Goal: Contribute content: Add original content to the website for others to see

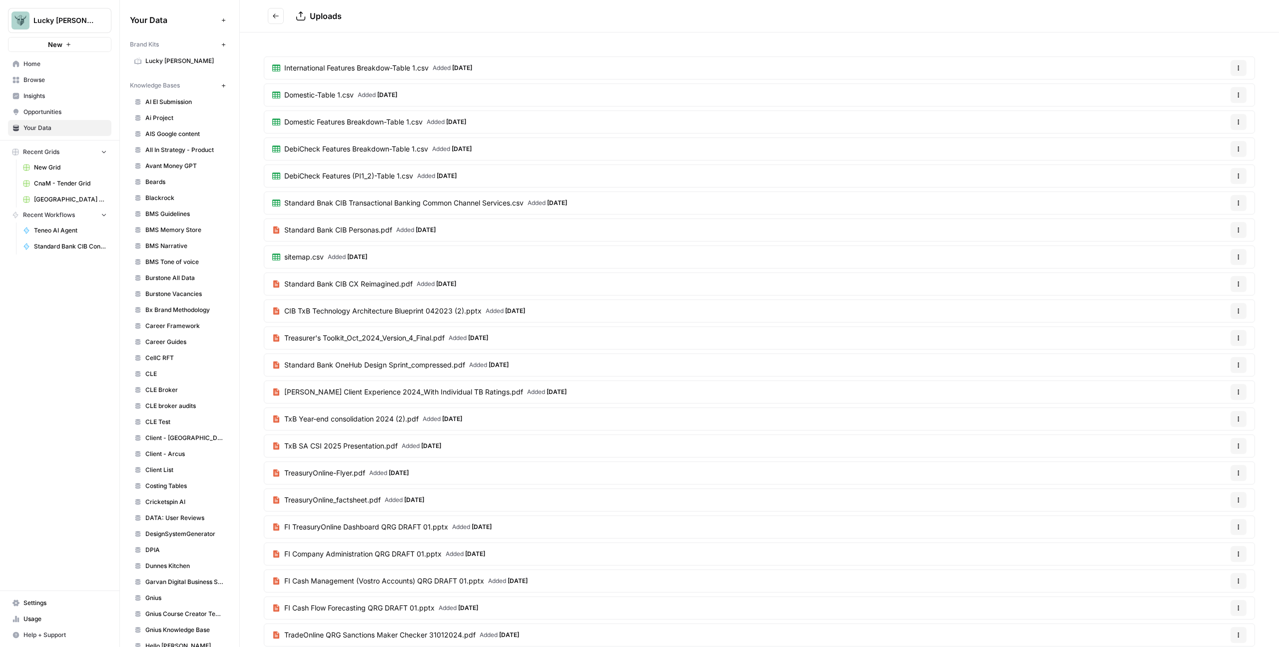
click at [281, 11] on button "Go back" at bounding box center [276, 16] width 16 height 16
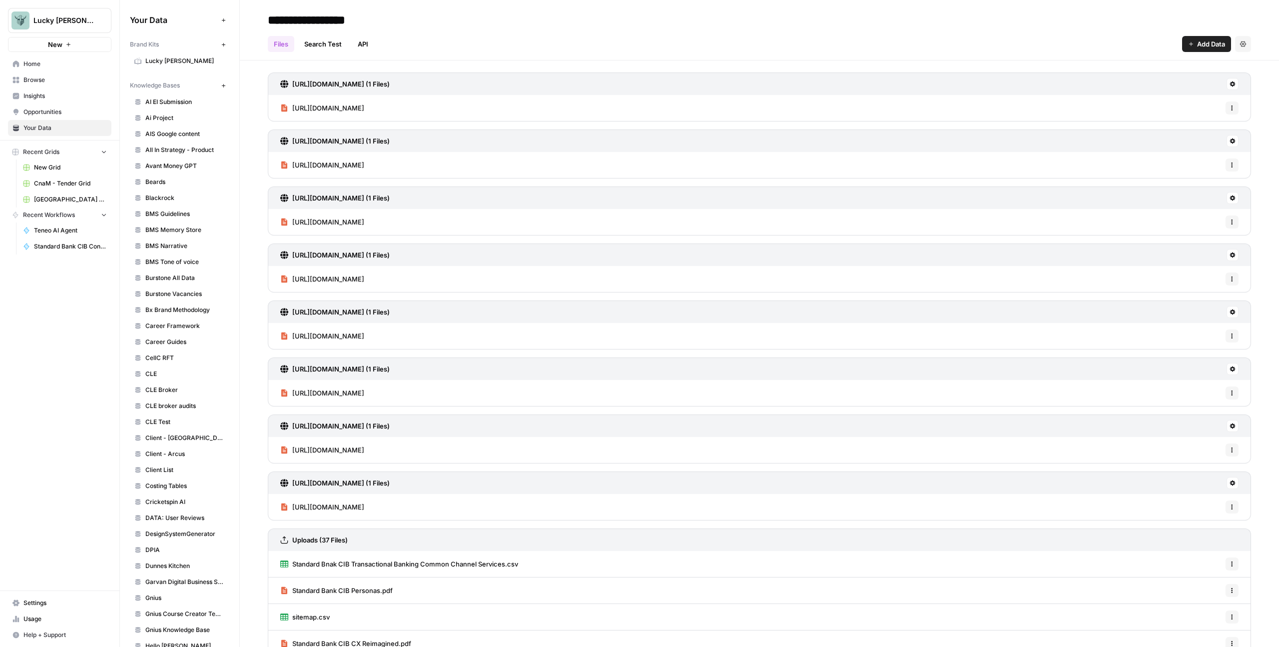
scroll to position [6, 0]
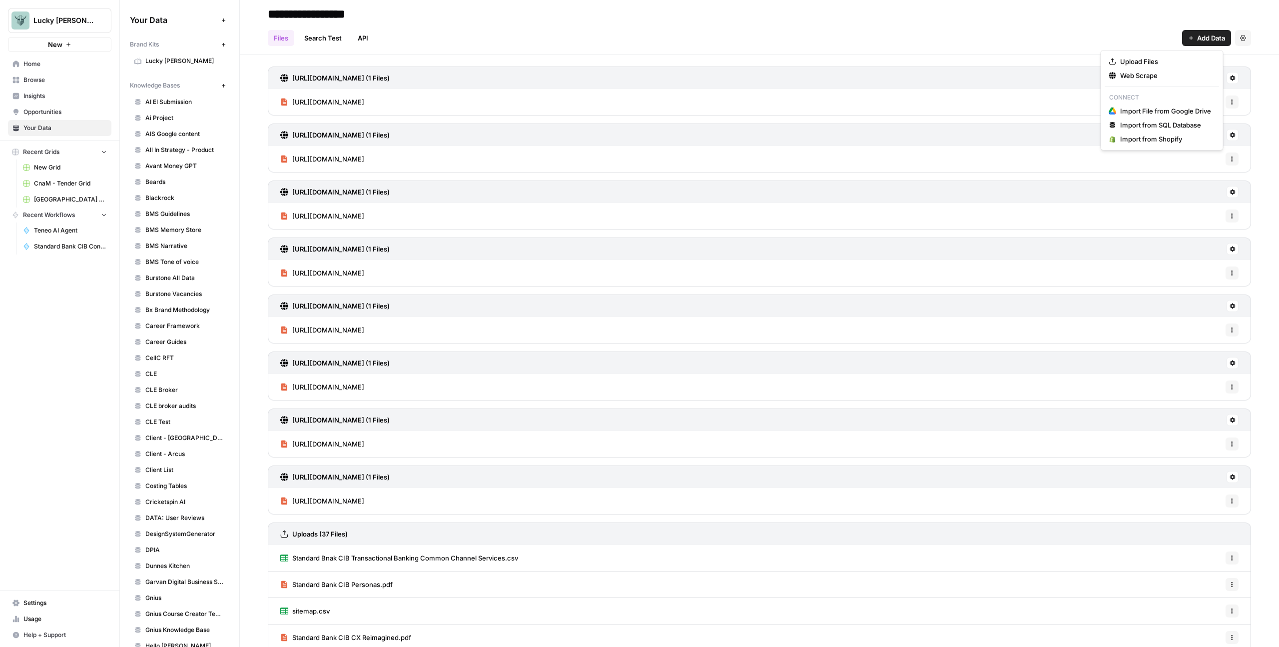
click at [1197, 34] on span "Add Data" at bounding box center [1211, 38] width 28 height 10
click at [1162, 58] on span "Upload Files" at bounding box center [1165, 61] width 91 height 10
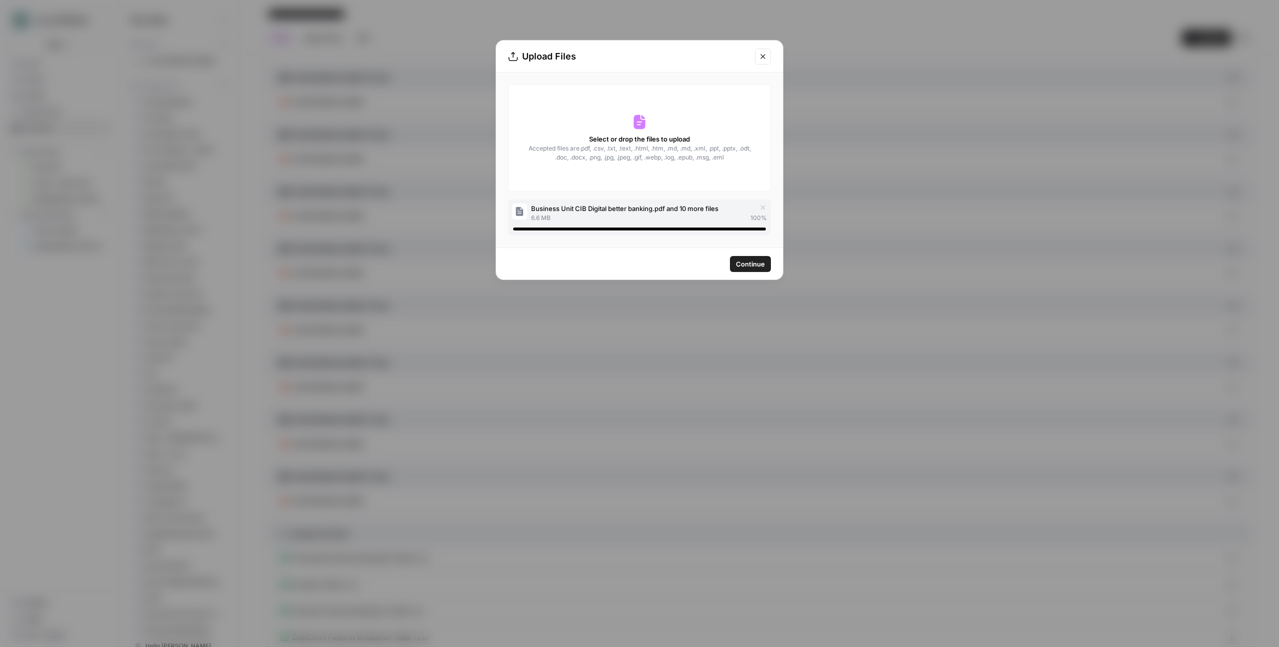
click at [770, 258] on button "Continue" at bounding box center [750, 264] width 41 height 16
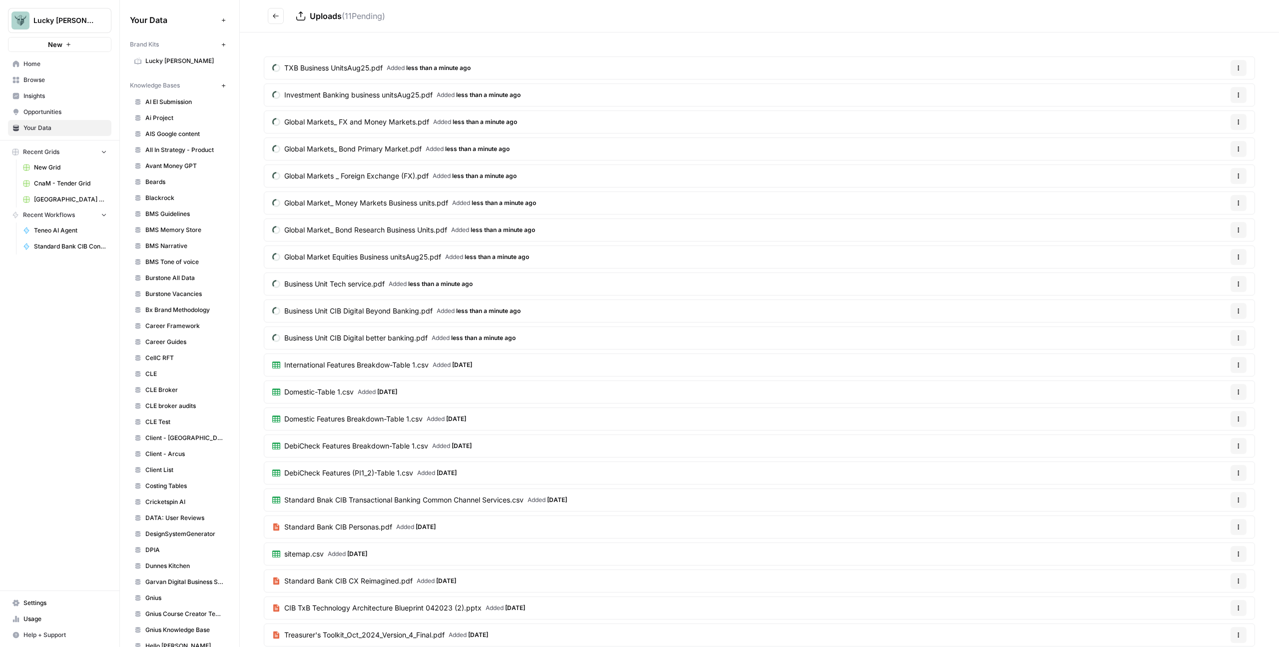
click at [274, 11] on button "Go back" at bounding box center [276, 16] width 16 height 16
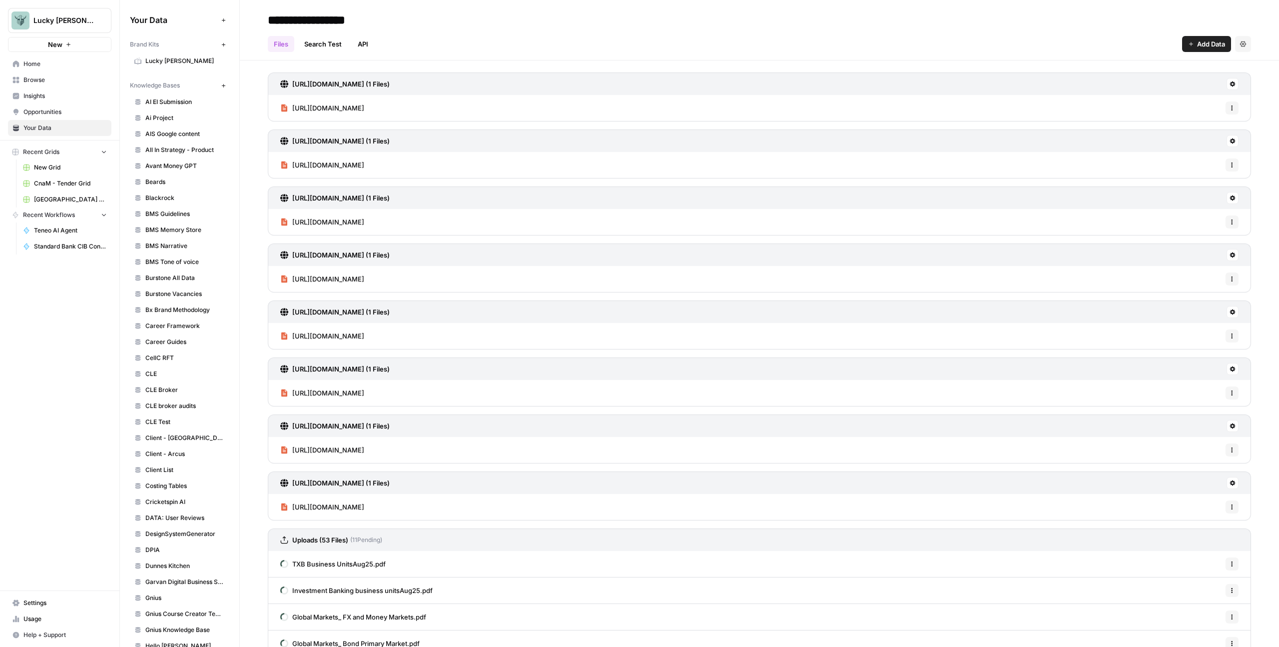
click at [1186, 41] on button "Add Data" at bounding box center [1206, 44] width 49 height 16
click at [1170, 64] on span "Upload Files" at bounding box center [1165, 67] width 91 height 10
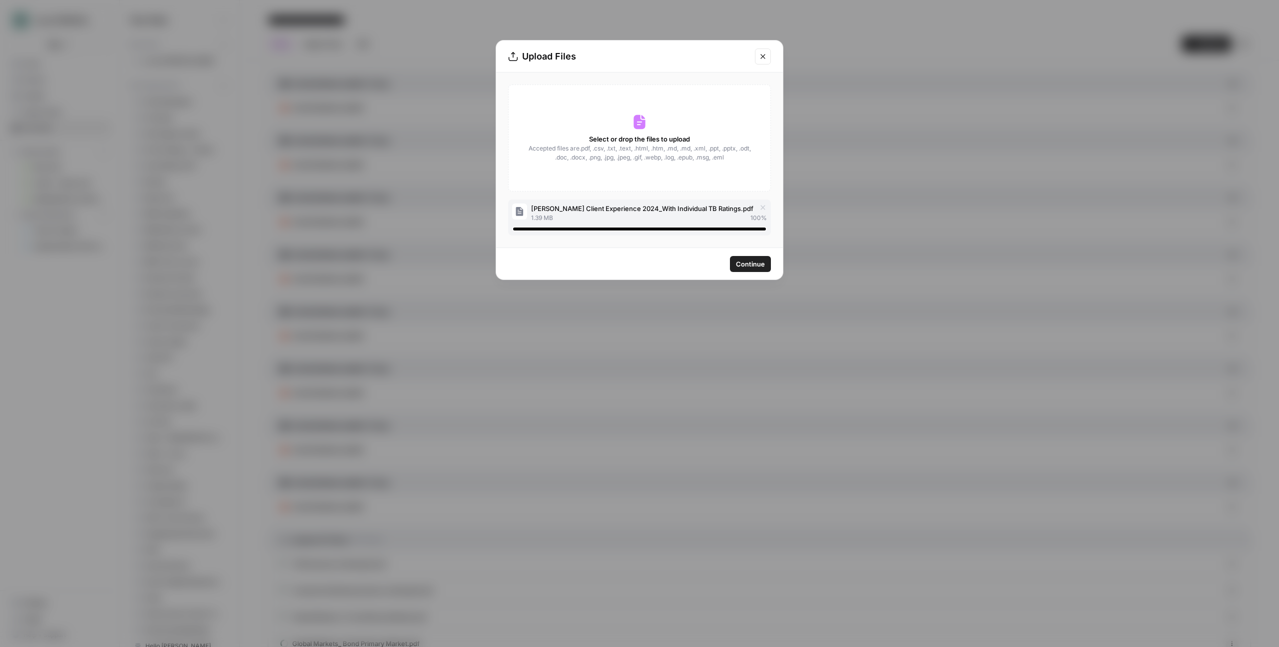
click at [755, 262] on span "Continue" at bounding box center [750, 264] width 29 height 10
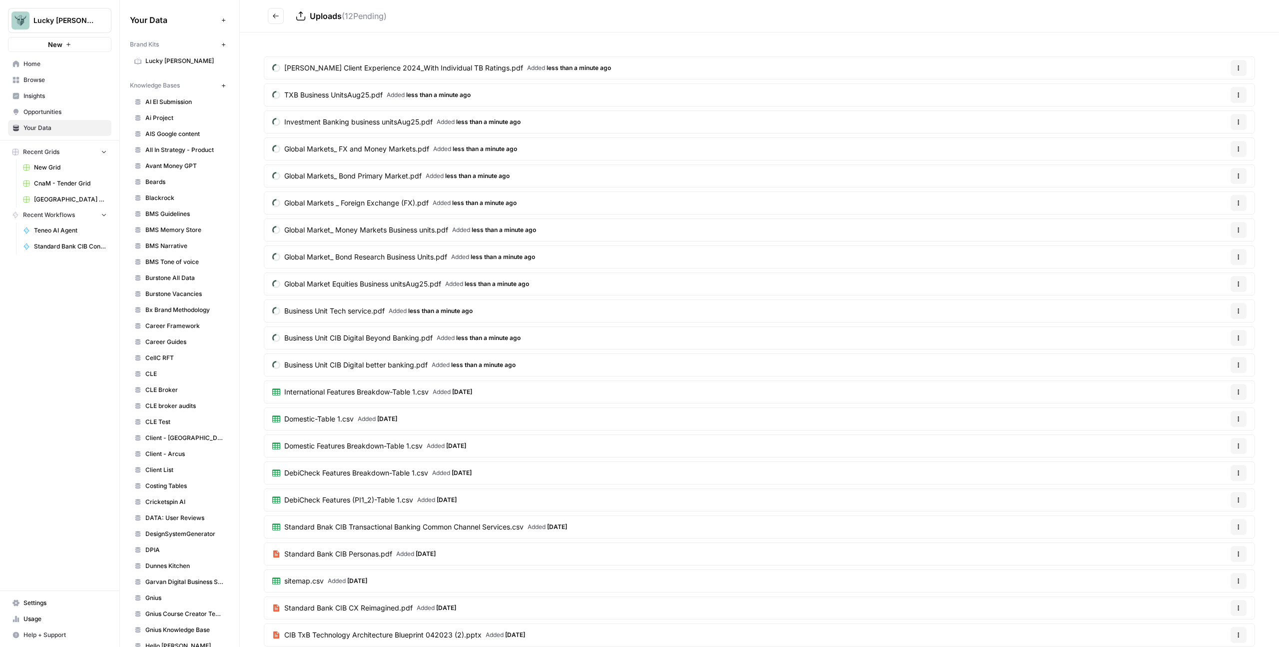
click at [269, 14] on button "Go back" at bounding box center [276, 16] width 16 height 16
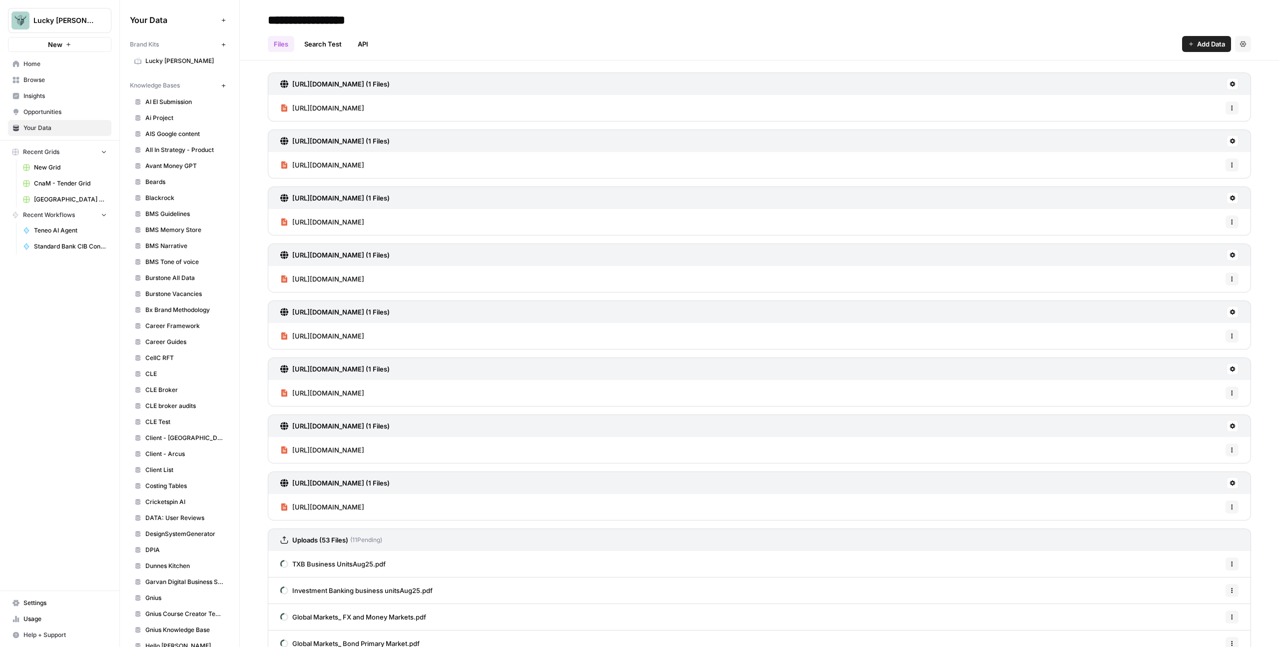
click at [1197, 45] on span "Add Data" at bounding box center [1211, 44] width 28 height 10
click at [1186, 61] on button "Upload Files" at bounding box center [1162, 67] width 114 height 14
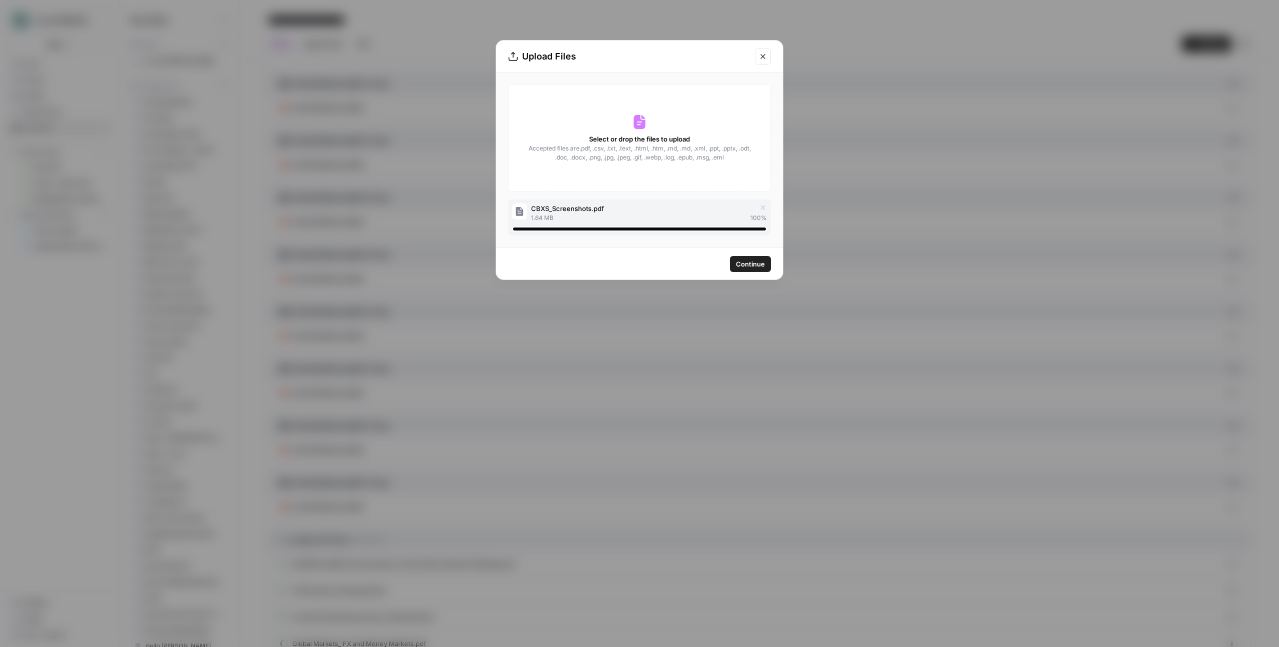
click at [761, 262] on span "Continue" at bounding box center [750, 264] width 29 height 10
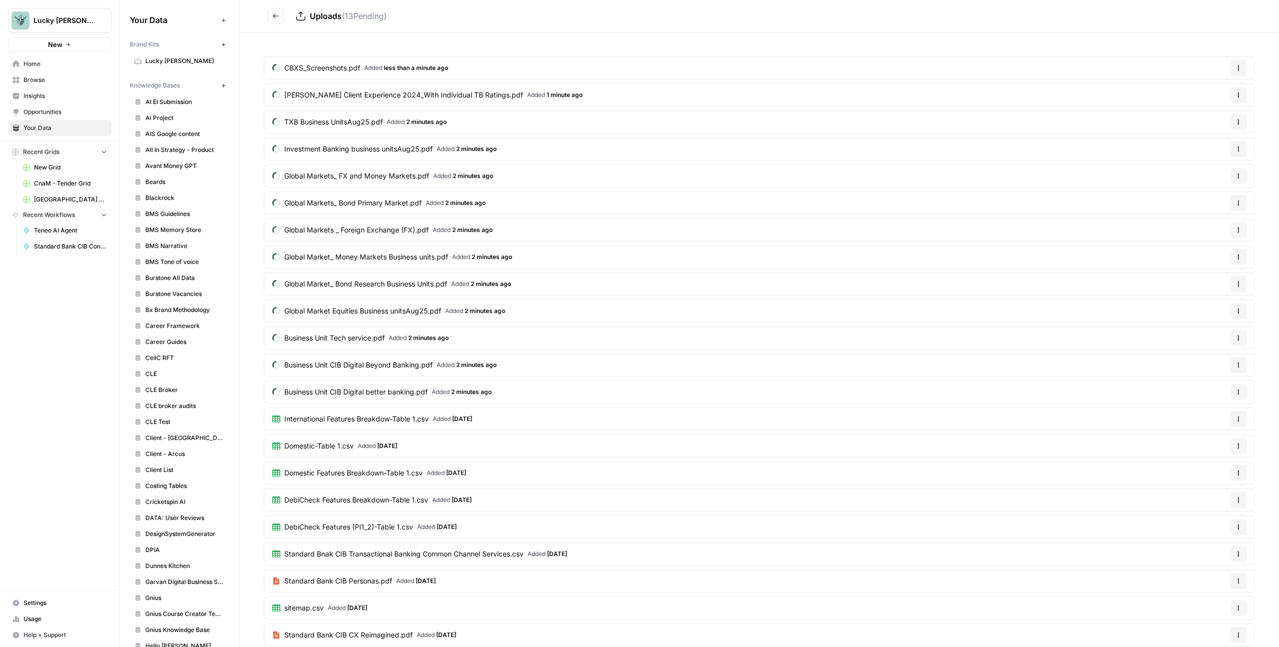
click at [279, 22] on button "Go back" at bounding box center [276, 16] width 16 height 16
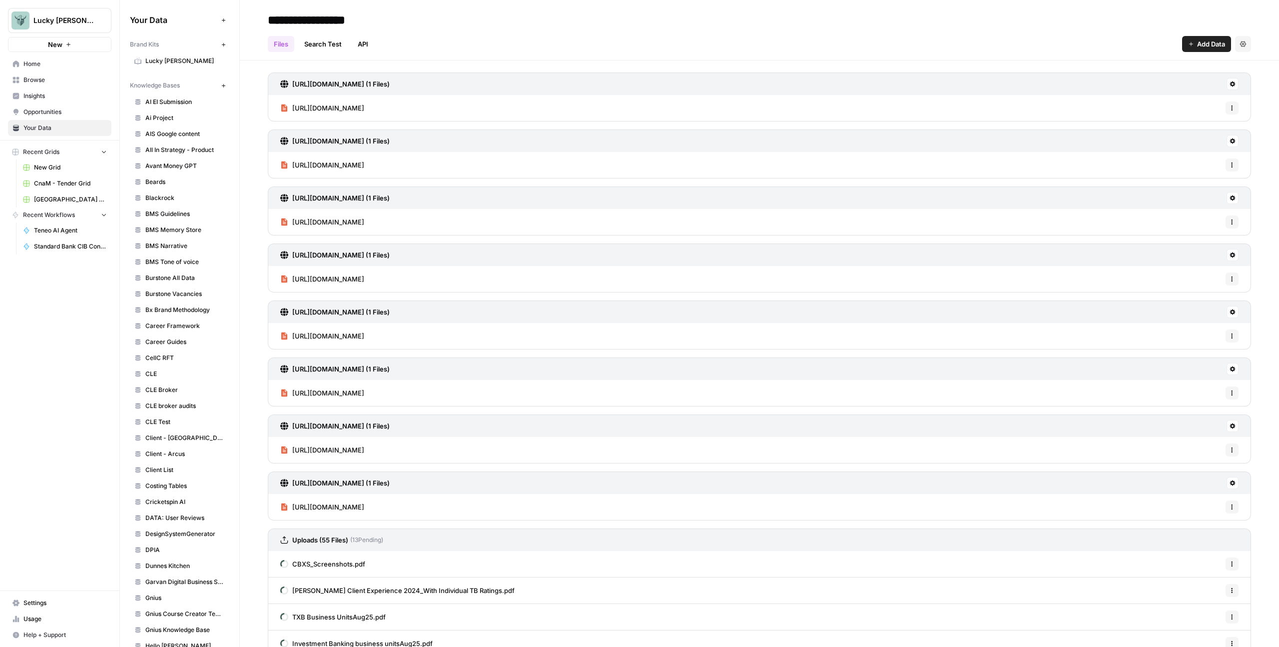
click at [1201, 45] on span "Add Data" at bounding box center [1211, 44] width 28 height 10
click at [1136, 64] on span "Upload Files" at bounding box center [1165, 67] width 91 height 10
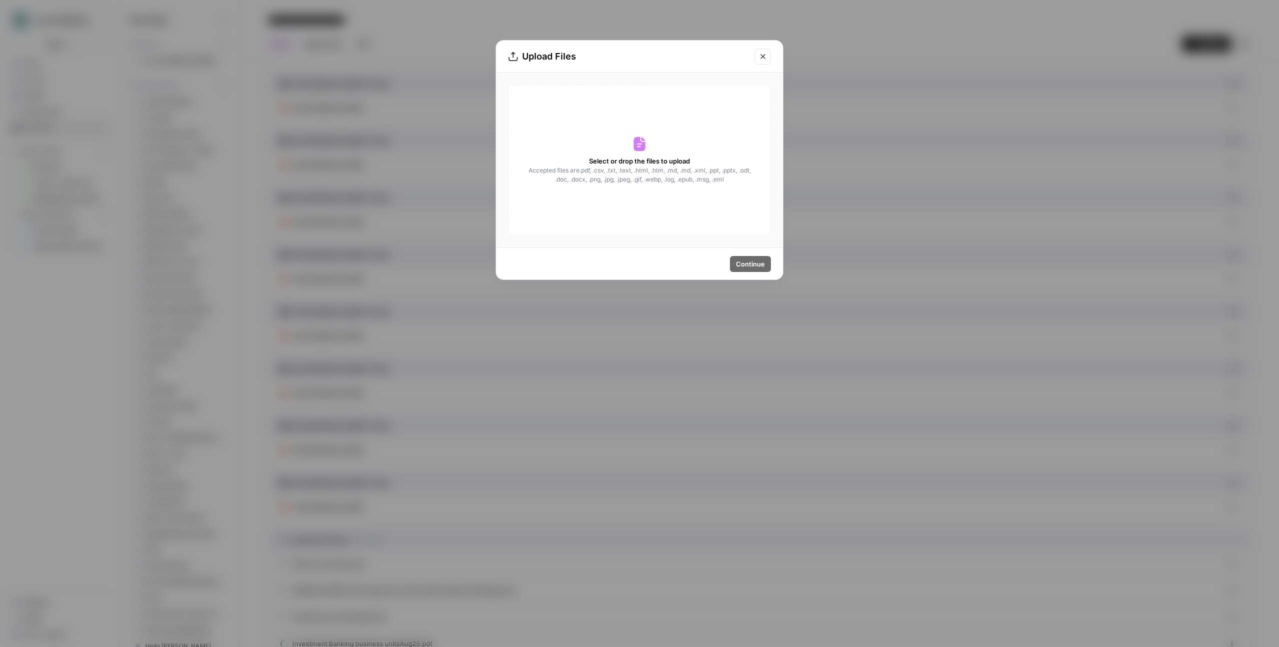
click at [767, 53] on button "Close modal" at bounding box center [763, 56] width 16 height 16
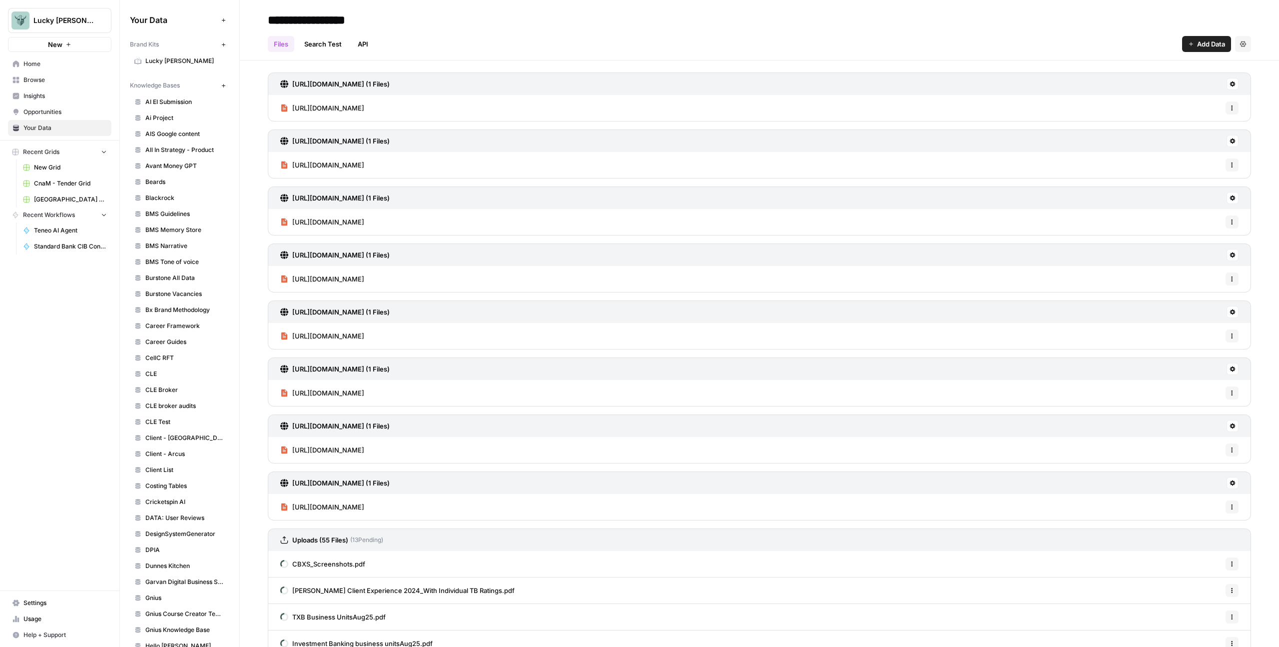
click at [1186, 41] on button "Add Data" at bounding box center [1206, 44] width 49 height 16
click at [1157, 116] on span "Import File from Google Drive" at bounding box center [1165, 117] width 91 height 10
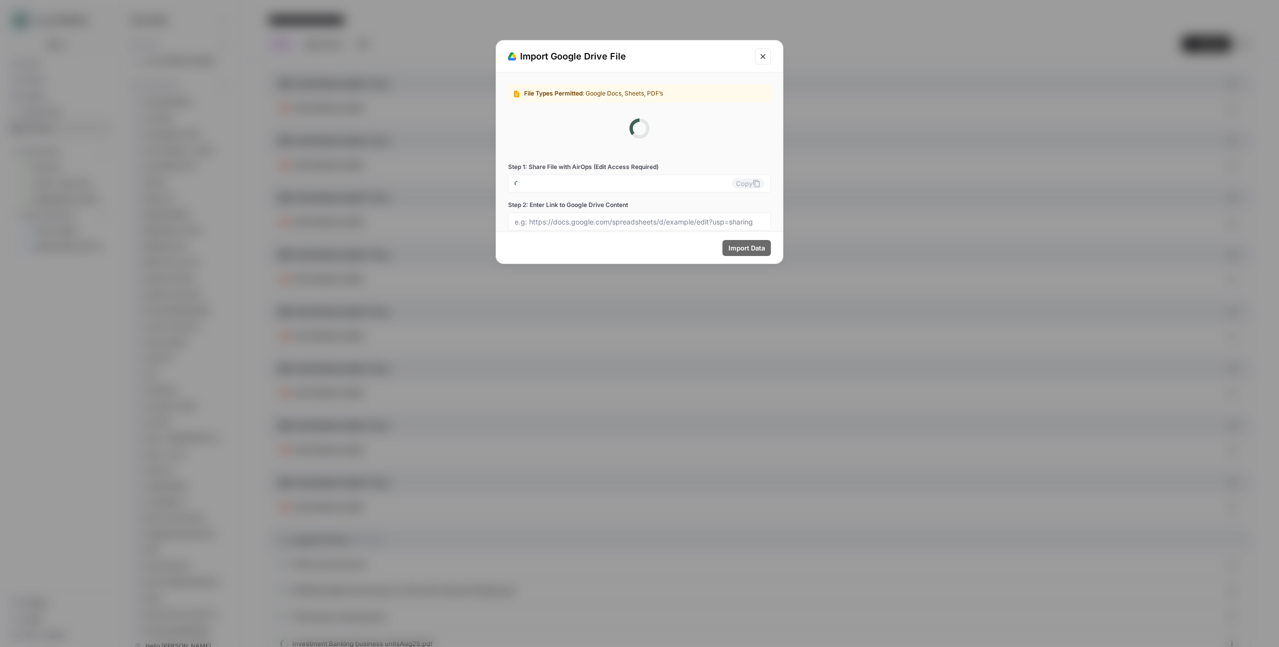
type input "lucky-beard-0-hk308tankn@airops.iam.gserviceaccount.com"
click at [657, 140] on input "lucky-beard-0-hk308tankn@airops.iam.gserviceaccount.com" at bounding box center [623, 139] width 217 height 9
click at [615, 175] on input "Step 2: Enter Link to Google Drive Content" at bounding box center [640, 177] width 250 height 9
paste input "https://docs.google.com/spreadsheets/d/1E8GuT-GVwRPhEUcQWbN4qaKJN9v_DtTWGJrLcvZ…"
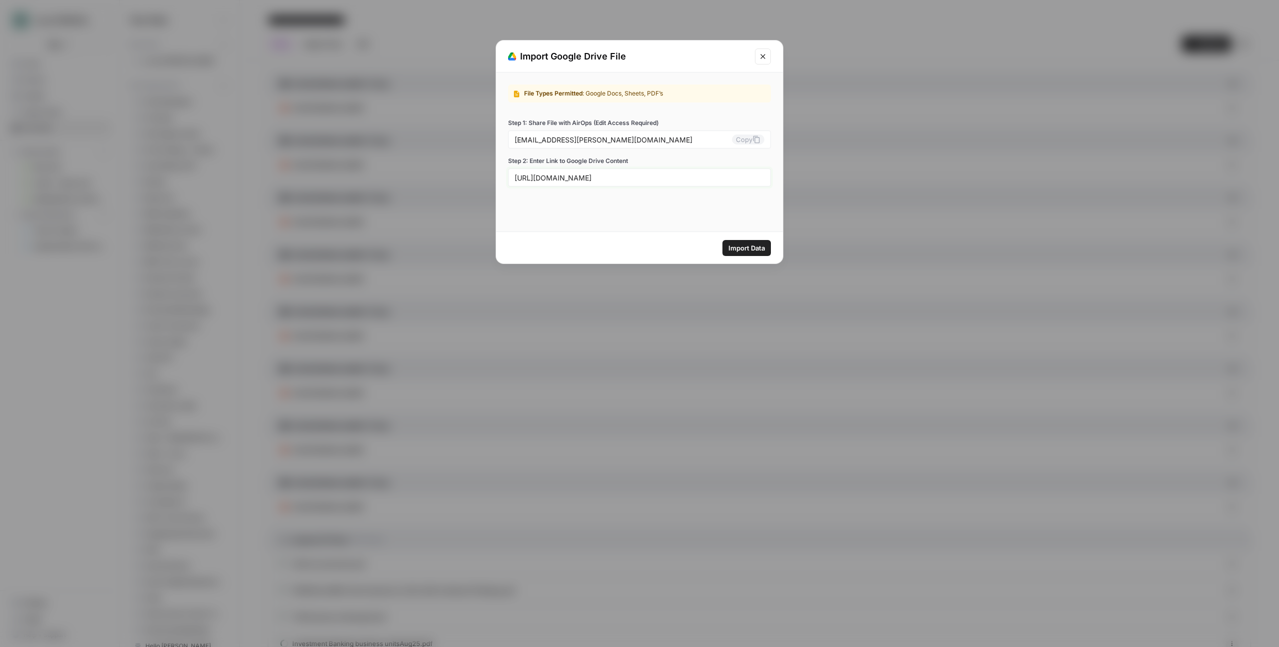
type input "https://docs.google.com/spreadsheets/d/1E8GuT-GVwRPhEUcQWbN4qaKJN9v_DtTWGJrLcvZ…"
click at [658, 139] on input "lucky-beard-0-hk308tankn@airops.iam.gserviceaccount.com" at bounding box center [623, 139] width 217 height 9
click at [672, 139] on input "lucky-beard-0-hk308tankn@airops.iam.gserviceaccount.com" at bounding box center [623, 139] width 217 height 9
click at [726, 140] on input "lucky-beard-0-hk308tankn@airops.iam.gserviceaccount.com" at bounding box center [623, 139] width 217 height 9
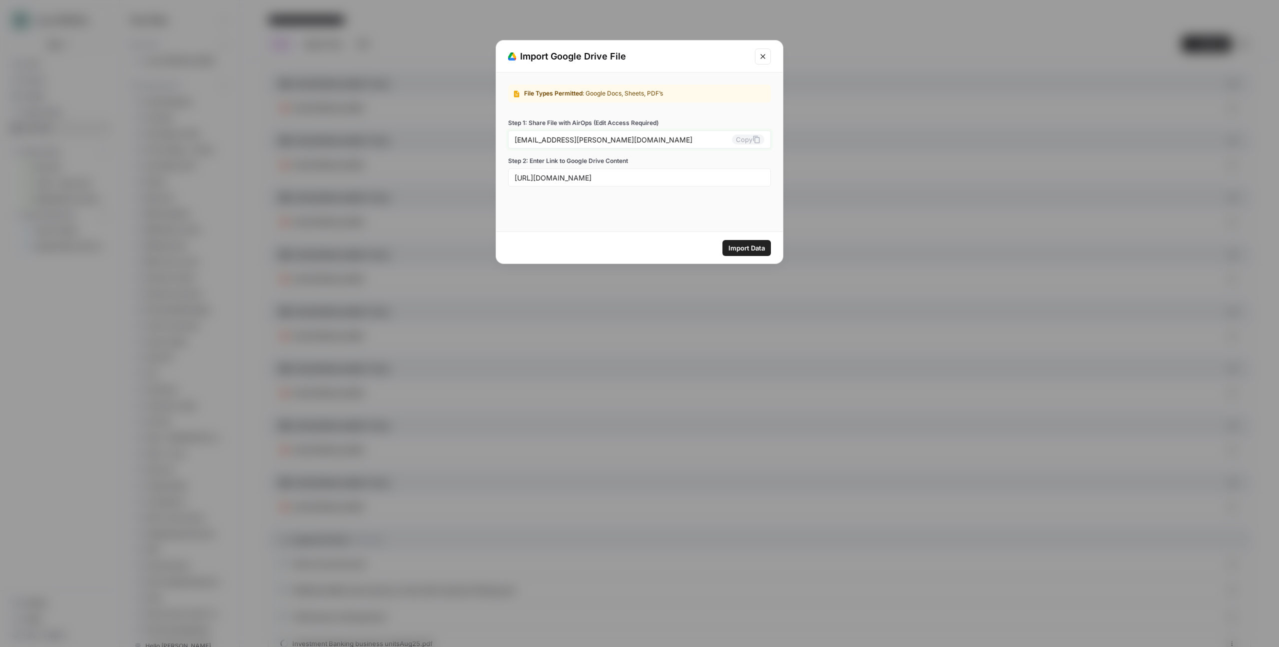
click at [748, 141] on button "Copy" at bounding box center [748, 139] width 32 height 10
click at [759, 243] on span "Import Data" at bounding box center [746, 248] width 36 height 10
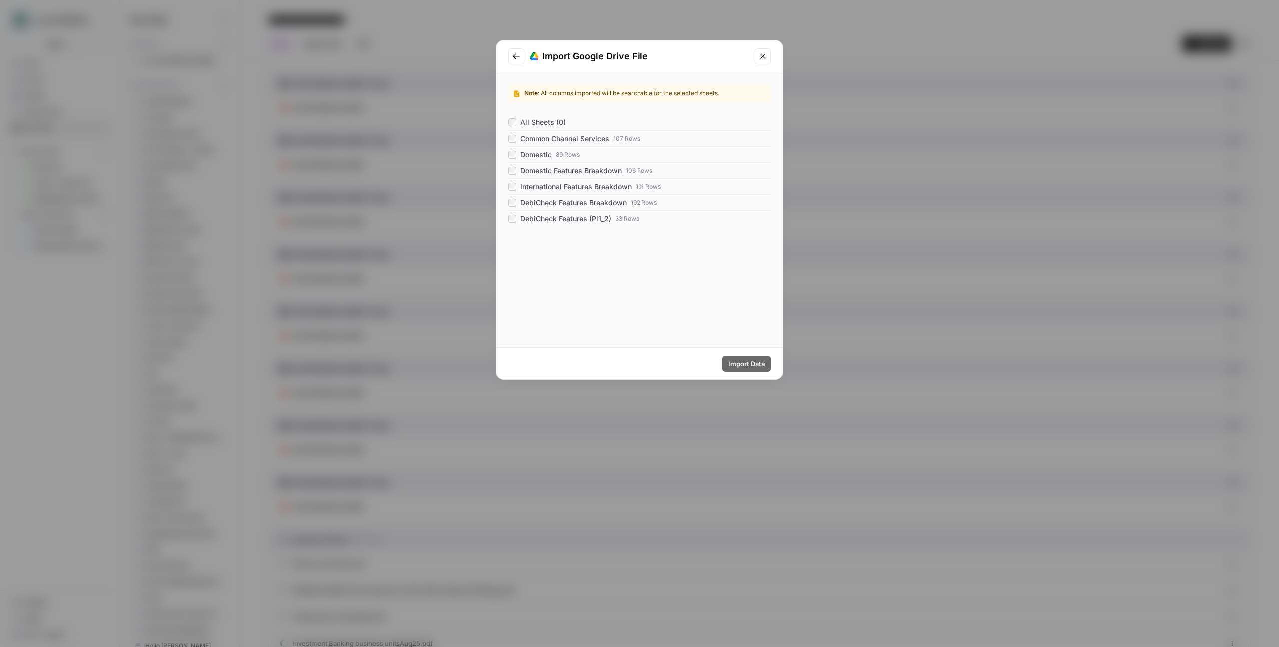
click at [510, 118] on div "All Sheets (0)" at bounding box center [536, 122] width 57 height 10
click at [738, 366] on span "Import Data" at bounding box center [746, 364] width 36 height 10
click at [738, 362] on span "Import Data" at bounding box center [746, 364] width 36 height 10
click at [752, 365] on span "Import Data" at bounding box center [746, 364] width 36 height 10
click at [759, 359] on span "Import Data" at bounding box center [746, 364] width 36 height 10
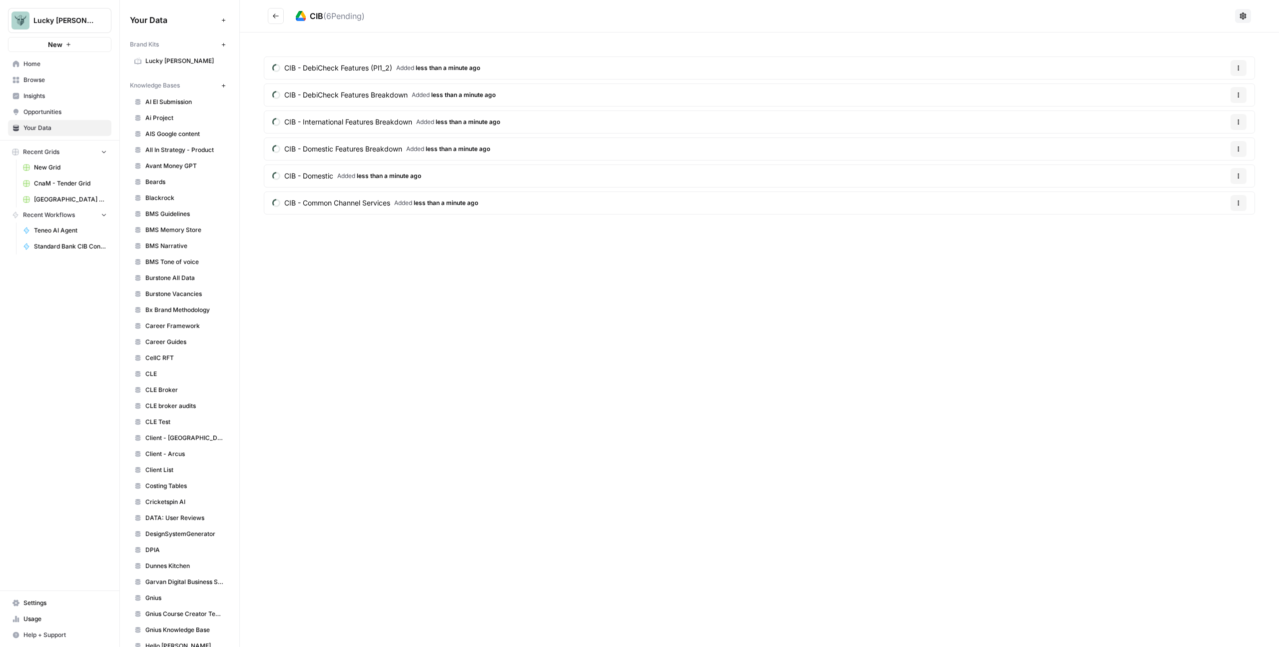
click at [280, 16] on button "Go back" at bounding box center [276, 16] width 16 height 16
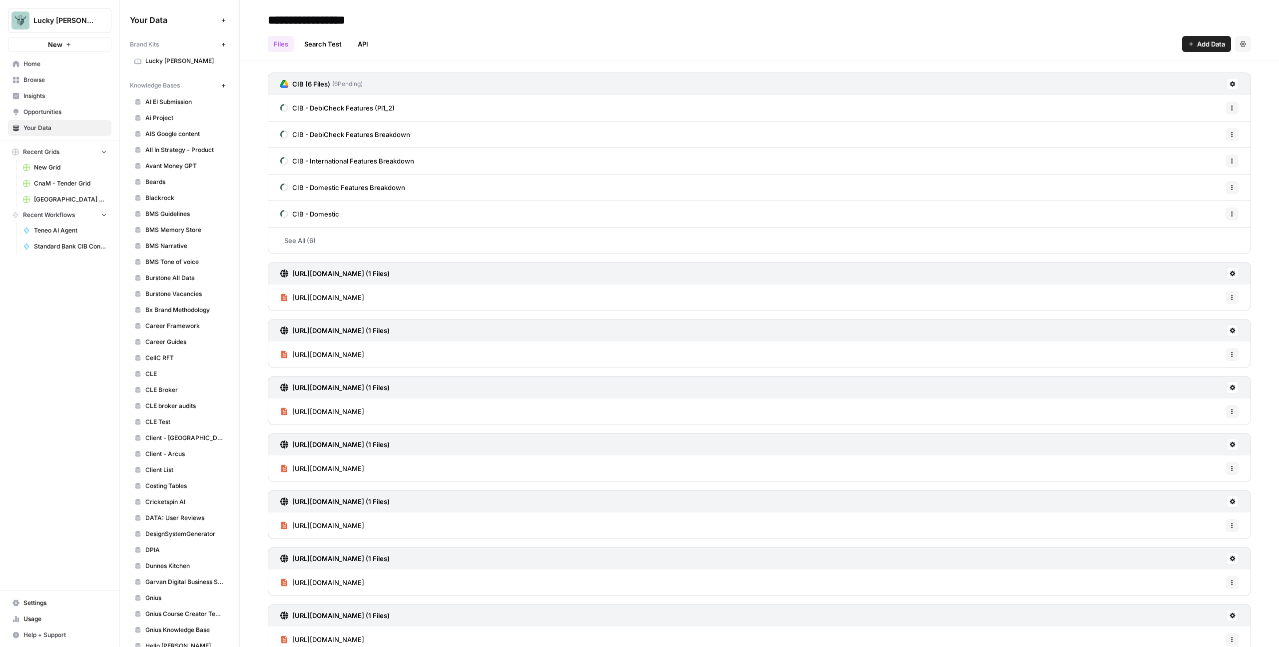
scroll to position [260, 0]
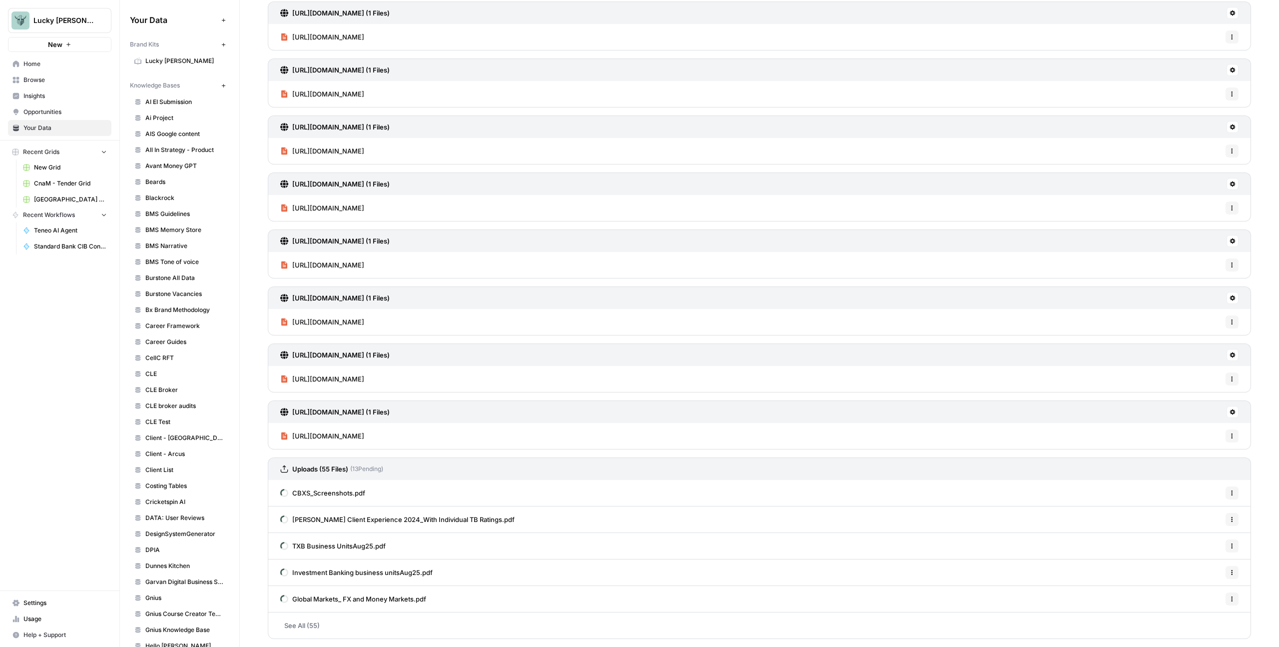
click at [309, 622] on link "See All (55)" at bounding box center [759, 625] width 983 height 26
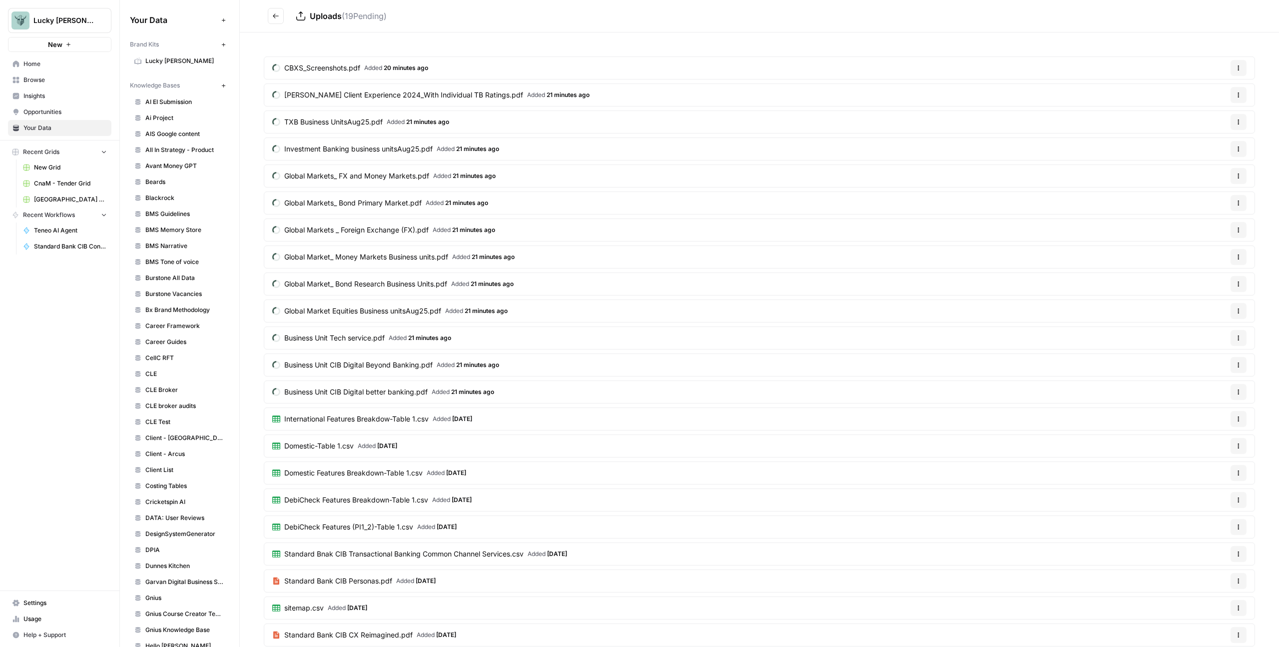
click at [340, 94] on span "[PERSON_NAME] Client Experience 2024_With Individual TB Ratings.pdf" at bounding box center [403, 95] width 239 height 10
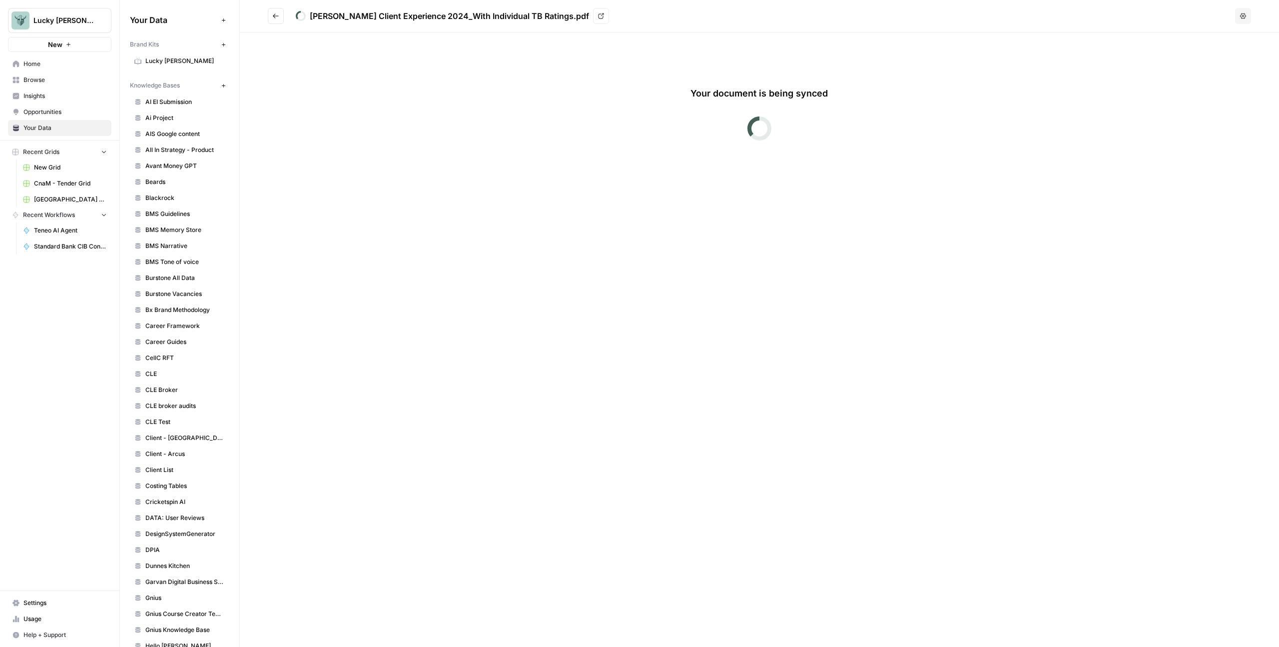
click at [273, 13] on icon "Go back" at bounding box center [275, 15] width 7 height 7
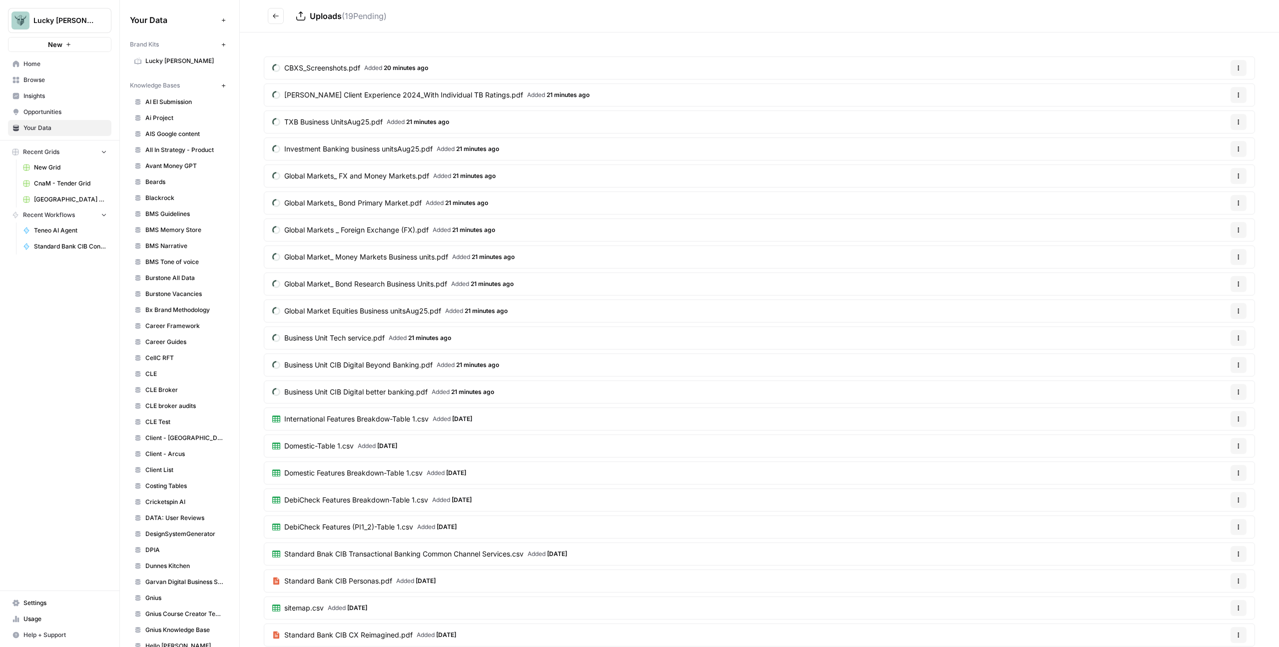
click at [43, 615] on span "Usage" at bounding box center [64, 618] width 83 height 9
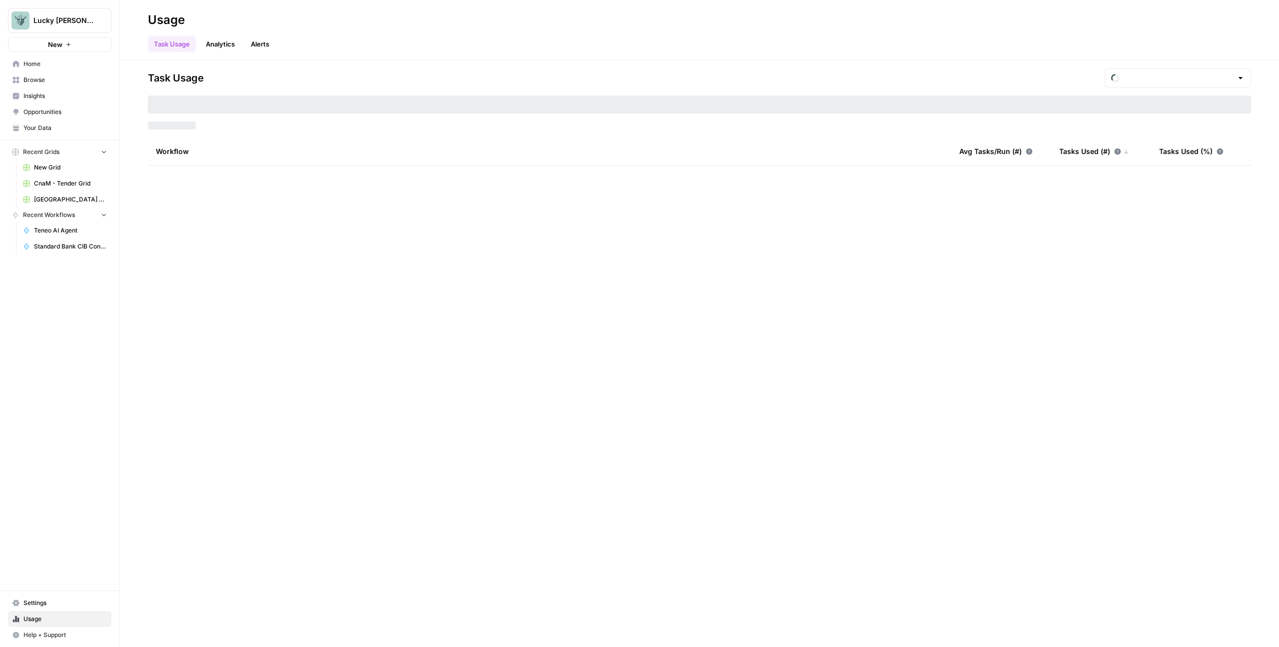
type input "September Included Tasks"
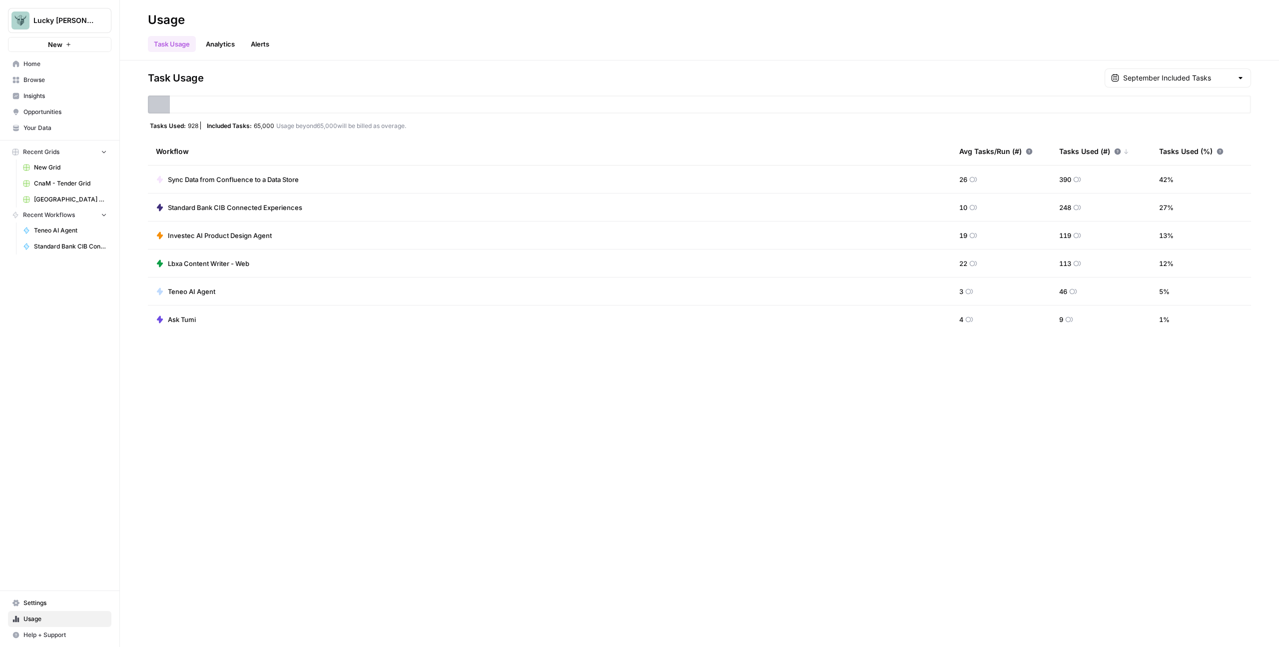
click at [45, 64] on span "Home" at bounding box center [64, 63] width 83 height 9
